Goal: Check status

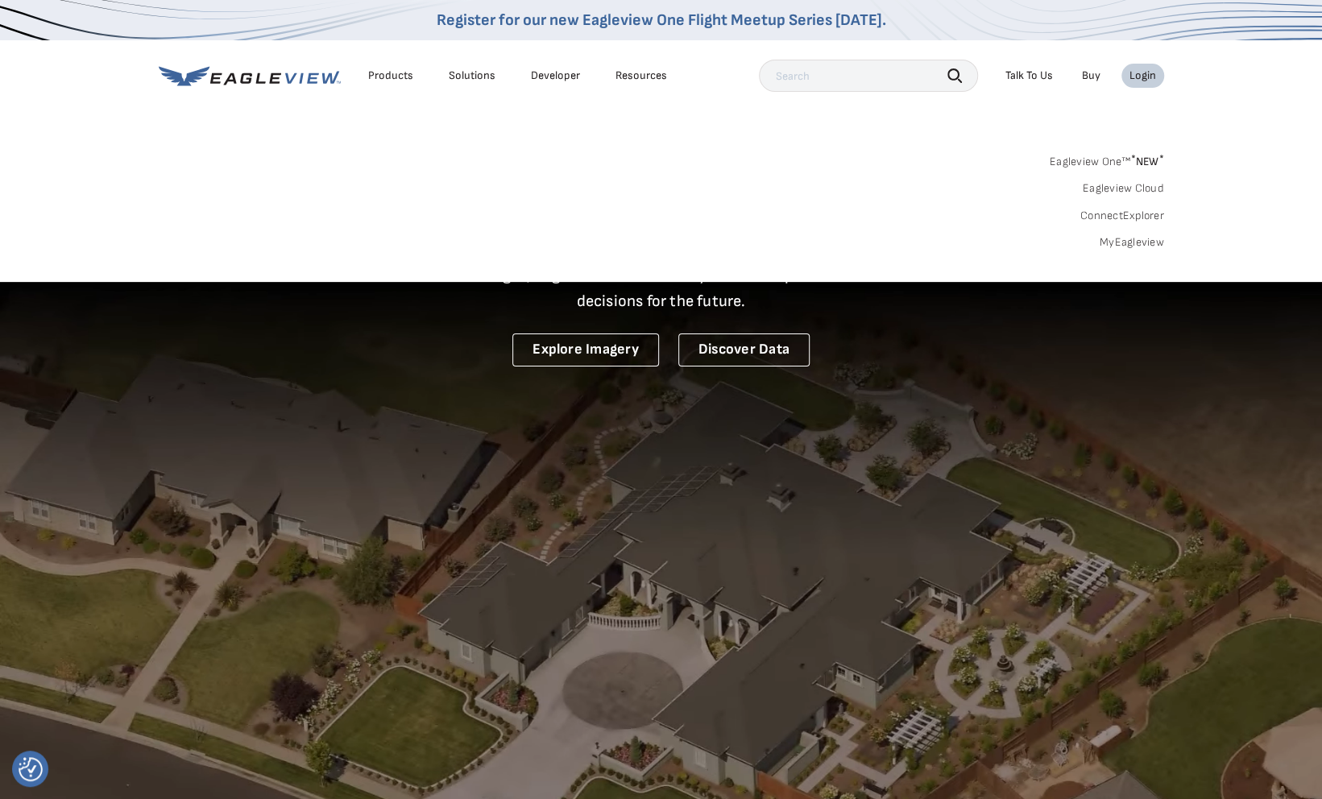
click at [1141, 239] on link "MyEagleview" at bounding box center [1132, 242] width 64 height 15
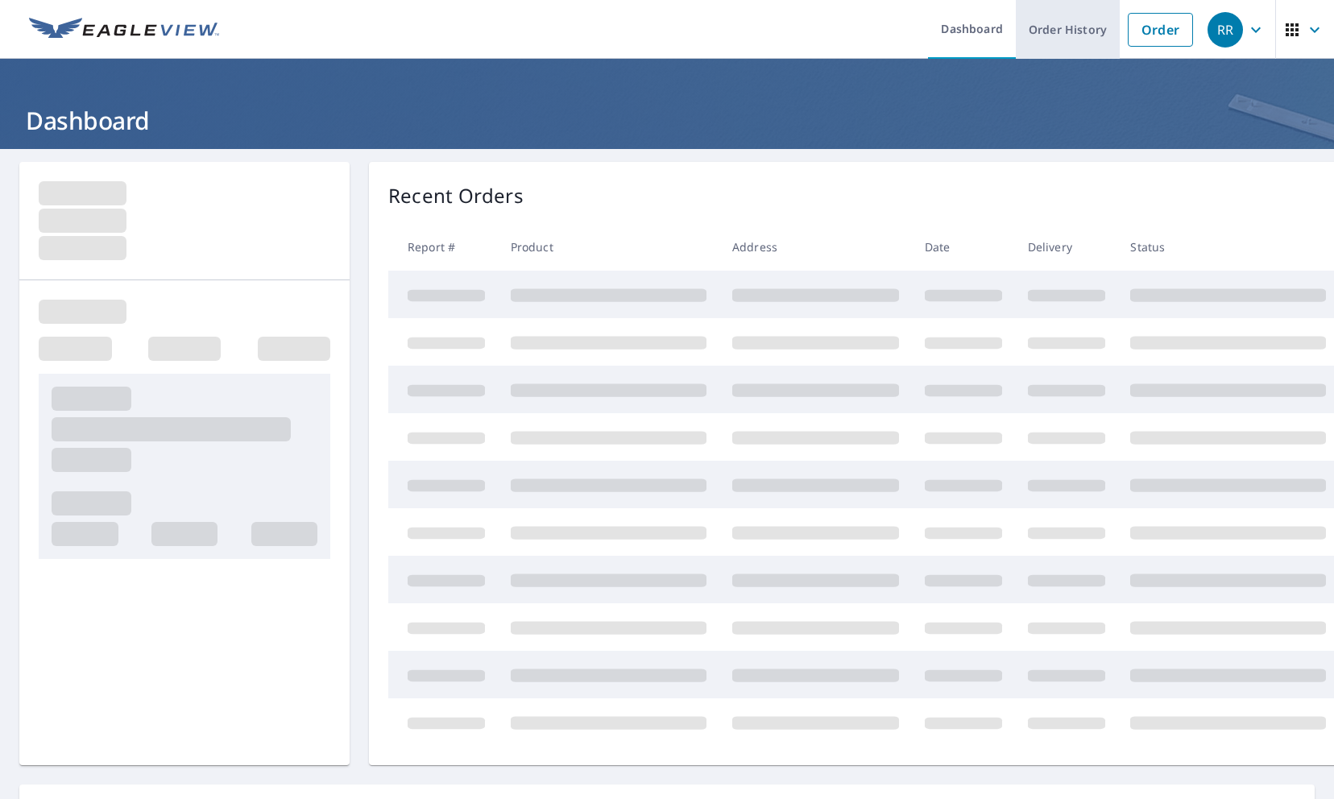
click at [1048, 34] on link "Order History" at bounding box center [1068, 29] width 104 height 59
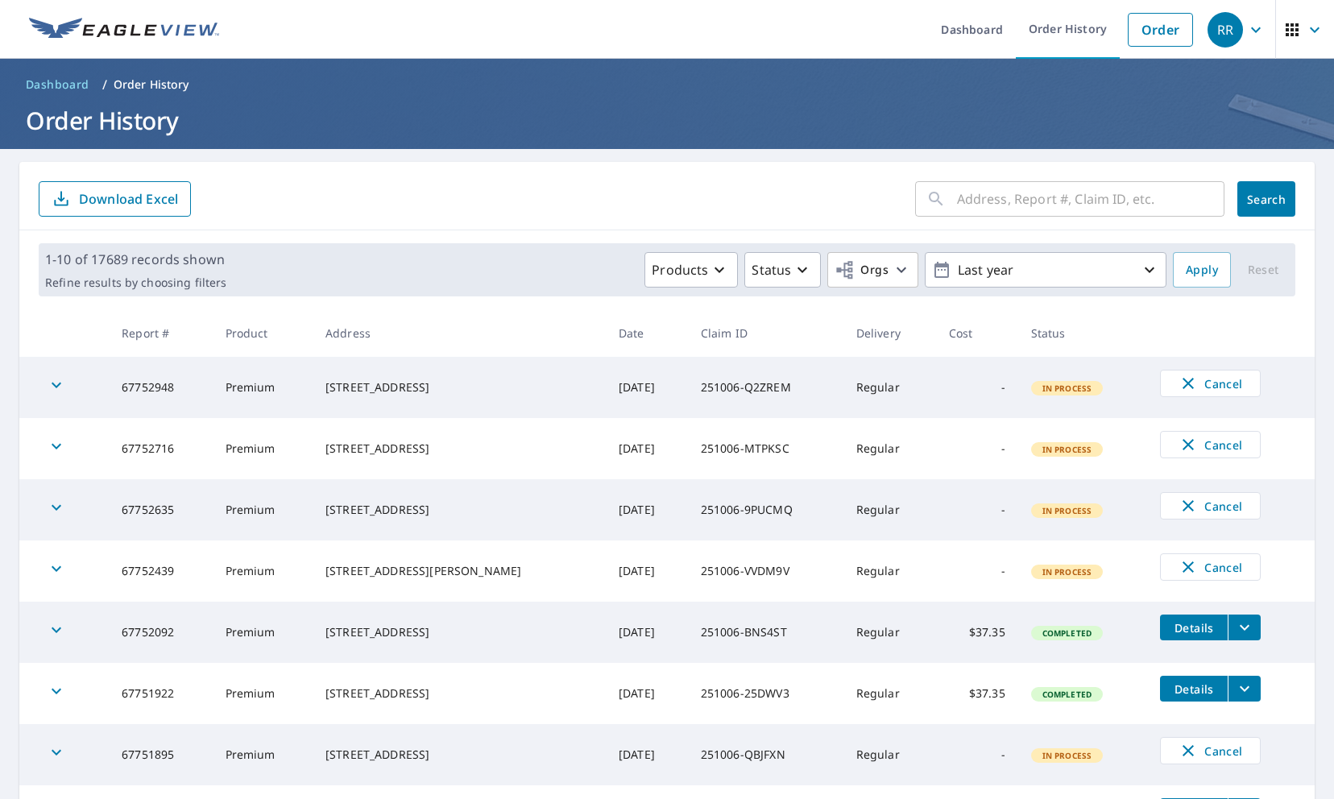
click at [1010, 206] on input "text" at bounding box center [1091, 198] width 268 height 45
paste input "67750160"
type input "67750160"
click at [1255, 185] on button "Search" at bounding box center [1267, 198] width 58 height 35
